Goal: Navigation & Orientation: Find specific page/section

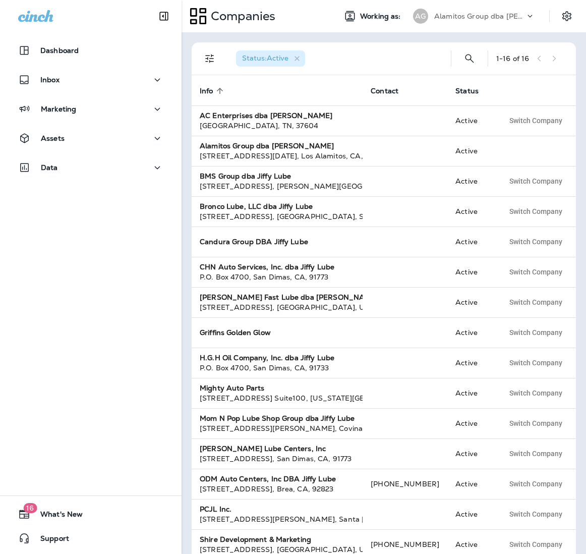
click at [508, 13] on p "Alamitos Group dba [PERSON_NAME]" at bounding box center [479, 16] width 91 height 8
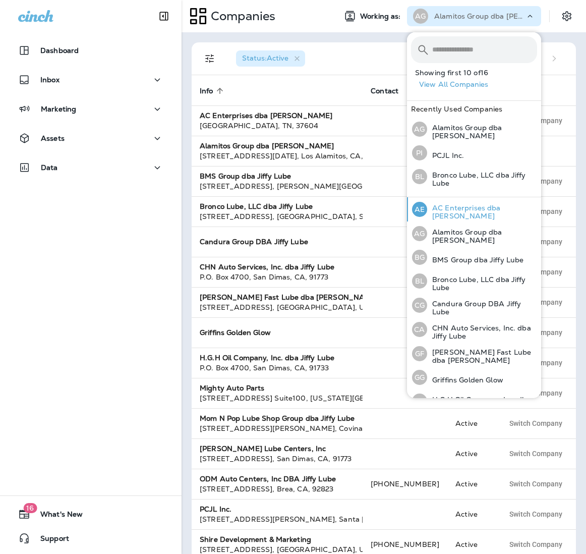
click at [456, 214] on p "AC Enterprises dba [PERSON_NAME]" at bounding box center [482, 212] width 110 height 16
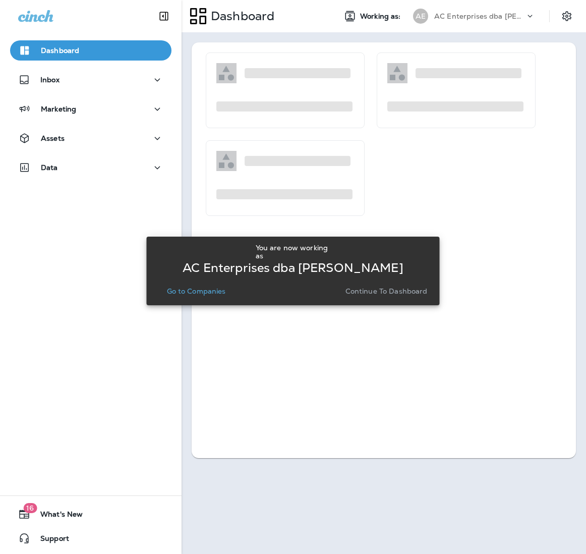
click at [187, 293] on p "Go to Companies" at bounding box center [196, 291] width 59 height 8
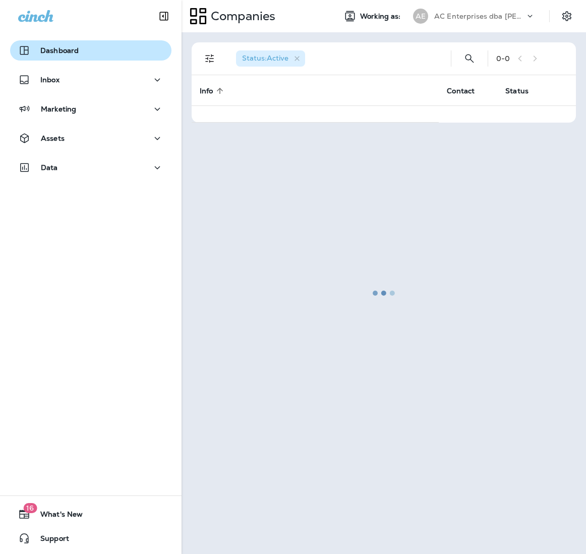
click at [65, 54] on p "Dashboard" at bounding box center [59, 50] width 38 height 8
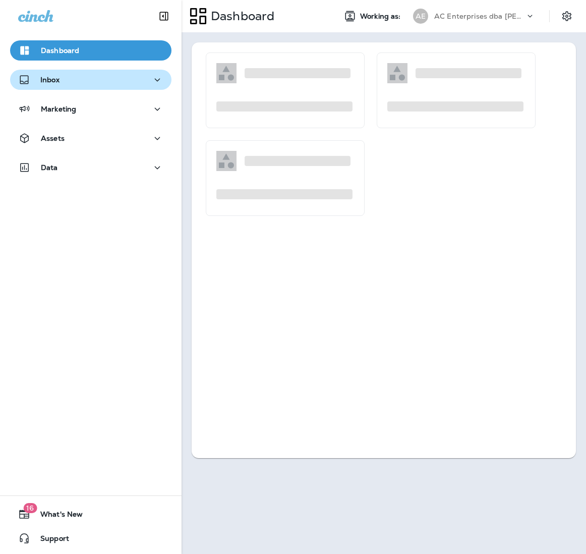
click at [65, 84] on div "Inbox" at bounding box center [90, 80] width 145 height 13
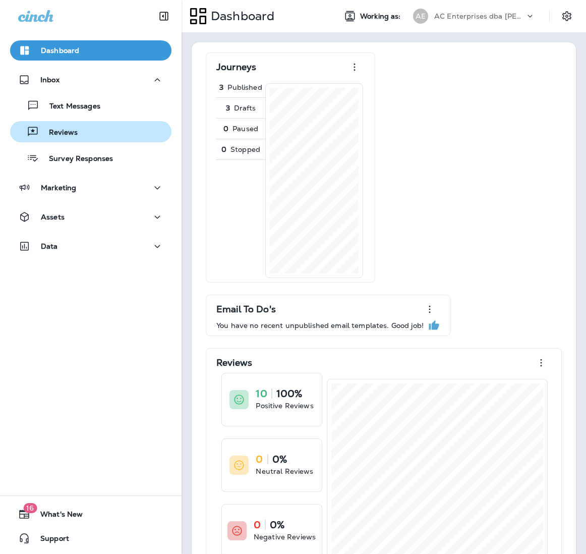
click at [62, 134] on p "Reviews" at bounding box center [58, 133] width 39 height 10
